Goal: Check status: Check status

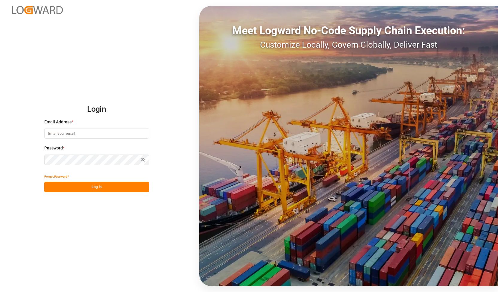
type input "[PERSON_NAME][EMAIL_ADDRESS][DOMAIN_NAME]"
click at [0, 166] on div "Login Email Address * [PERSON_NAME][EMAIL_ADDRESS][DOMAIN_NAME] Password * Show…" at bounding box center [249, 146] width 498 height 292
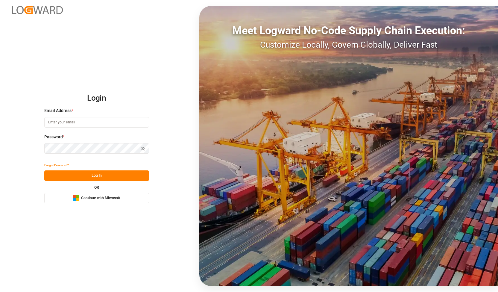
type input "[PERSON_NAME][EMAIL_ADDRESS][DOMAIN_NAME]"
click at [0, 142] on div "Login Email Address * alexander.schoeps@leschaco.com Password * Show password F…" at bounding box center [249, 146] width 498 height 292
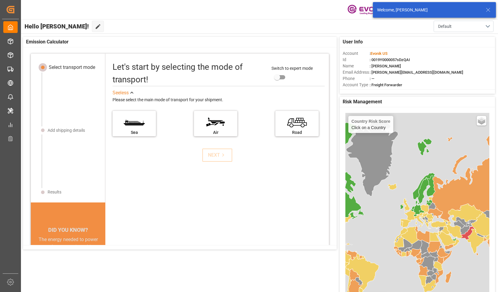
click at [488, 10] on icon at bounding box center [487, 9] width 7 height 7
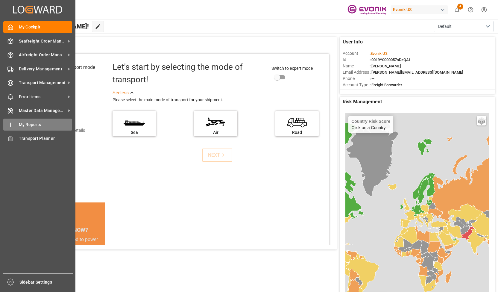
click at [19, 126] on span "My Reports" at bounding box center [46, 124] width 54 height 6
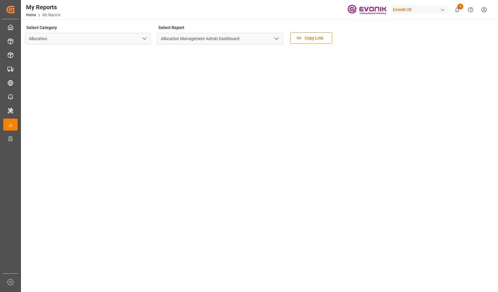
click at [145, 37] on icon "open menu" at bounding box center [144, 38] width 7 height 7
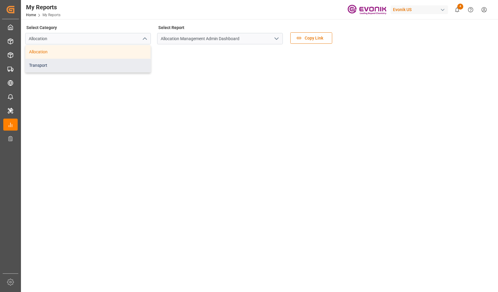
click at [113, 65] on div "Transport" at bounding box center [87, 65] width 125 height 13
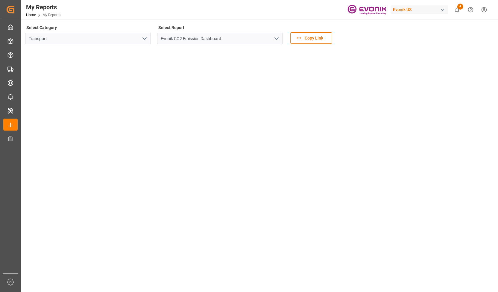
click at [276, 40] on icon "open menu" at bounding box center [276, 38] width 7 height 7
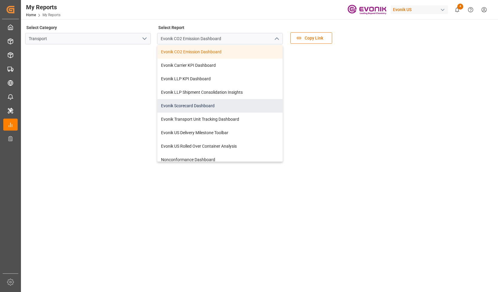
click at [205, 103] on div "Evonik Scorecard Dashboard" at bounding box center [219, 105] width 125 height 13
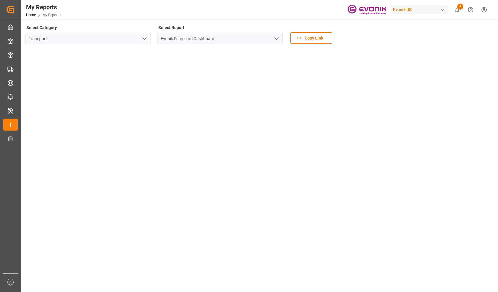
click at [439, 9] on div "button" at bounding box center [442, 10] width 6 height 6
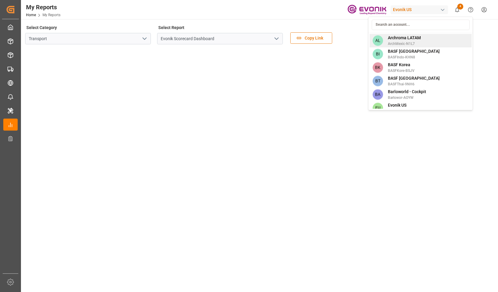
click at [418, 39] on span "Archroma LATAM" at bounding box center [404, 38] width 33 height 6
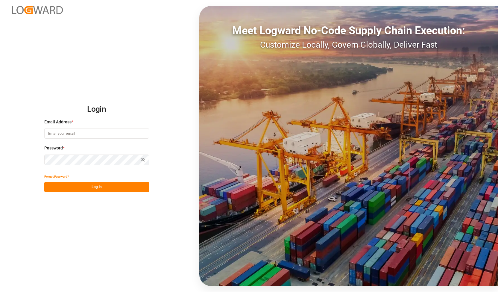
type input "[PERSON_NAME][EMAIL_ADDRESS][DOMAIN_NAME]"
click at [0, 145] on div "Login Email Address * [PERSON_NAME][EMAIL_ADDRESS][DOMAIN_NAME] Password * Show…" at bounding box center [249, 146] width 498 height 292
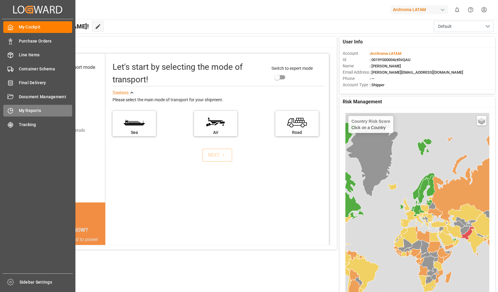
click at [42, 113] on span "My Reports" at bounding box center [46, 110] width 54 height 6
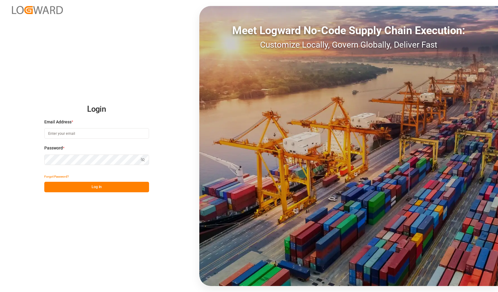
type input "[PERSON_NAME][EMAIL_ADDRESS][DOMAIN_NAME]"
click at [0, 158] on div "Login Email Address * [PERSON_NAME][EMAIL_ADDRESS][DOMAIN_NAME] Password * Show…" at bounding box center [249, 146] width 498 height 292
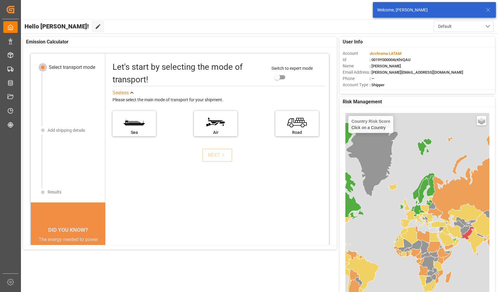
click at [487, 10] on icon at bounding box center [487, 9] width 7 height 7
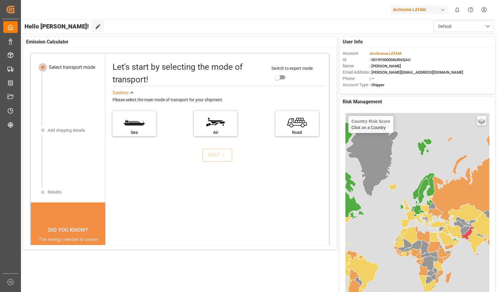
click at [435, 12] on div "Archroma LATAM" at bounding box center [418, 9] width 57 height 9
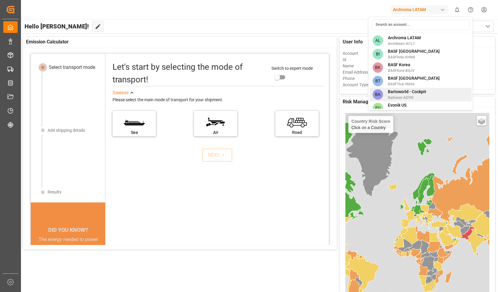
scroll to position [37, 0]
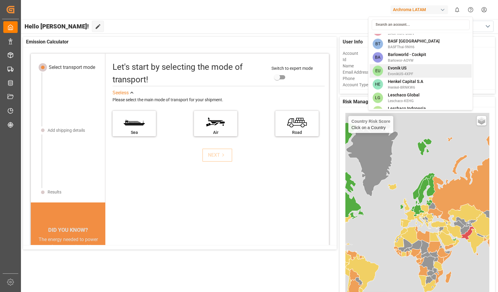
click at [400, 73] on span "EvonikUS-4XPF" at bounding box center [400, 73] width 25 height 5
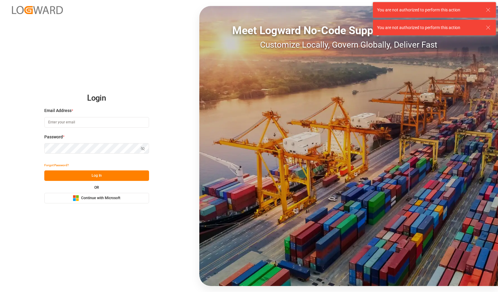
type input "[PERSON_NAME][EMAIL_ADDRESS][DOMAIN_NAME]"
click at [5, 150] on div "Login Email Address * [PERSON_NAME][EMAIL_ADDRESS][DOMAIN_NAME] Password * Show…" at bounding box center [249, 146] width 498 height 292
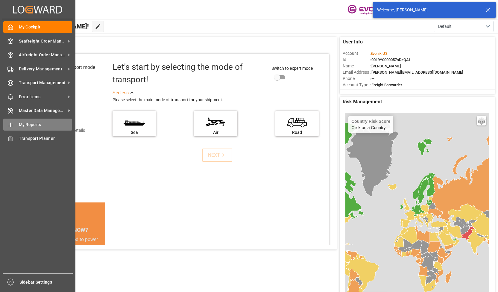
click at [7, 129] on div "My Reports My Reports" at bounding box center [37, 124] width 69 height 12
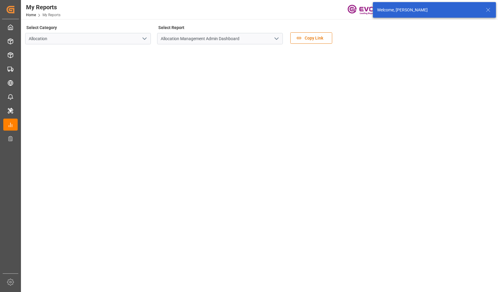
click at [146, 40] on icon "open menu" at bounding box center [144, 38] width 7 height 7
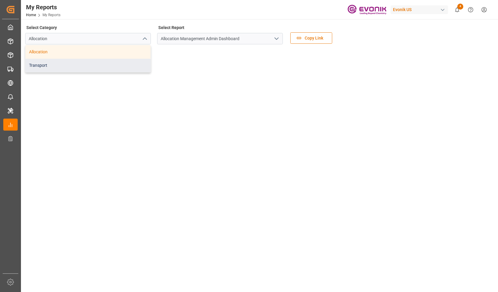
click at [118, 61] on div "Transport" at bounding box center [87, 65] width 125 height 13
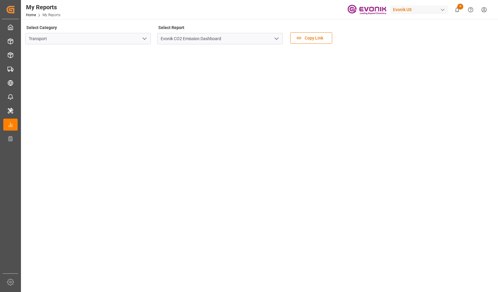
click at [274, 39] on icon "open menu" at bounding box center [276, 38] width 7 height 7
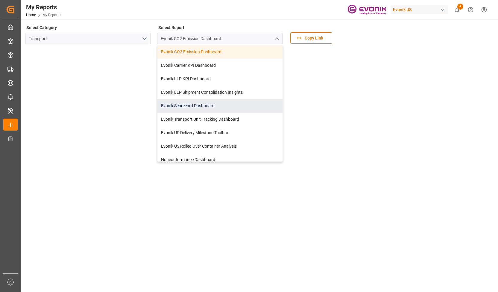
click at [182, 106] on div "Evonik Scorecard Dashboard" at bounding box center [219, 105] width 125 height 13
